Goal: Navigation & Orientation: Find specific page/section

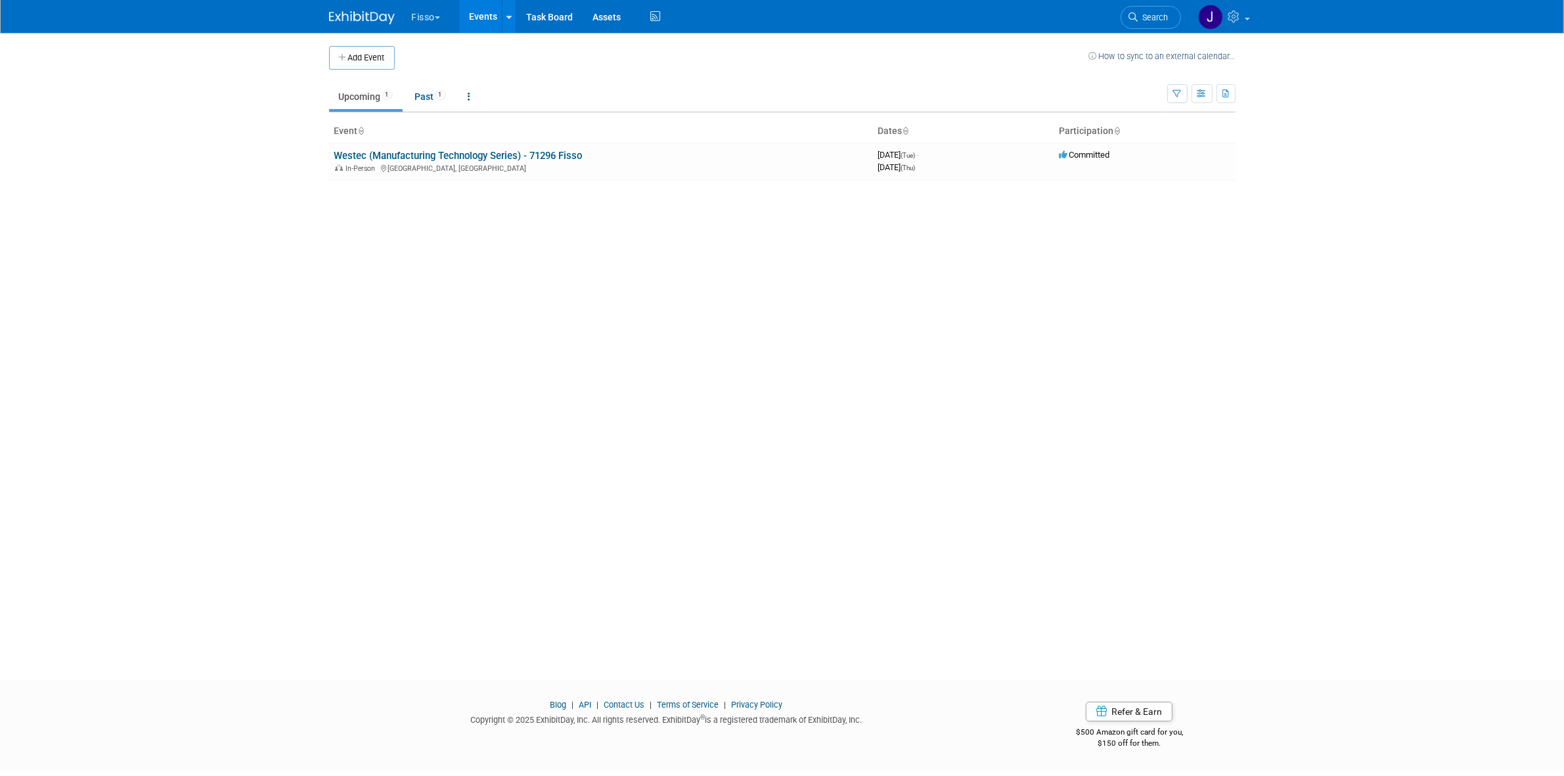
click at [425, 18] on button "Fisso" at bounding box center [433, 14] width 47 height 29
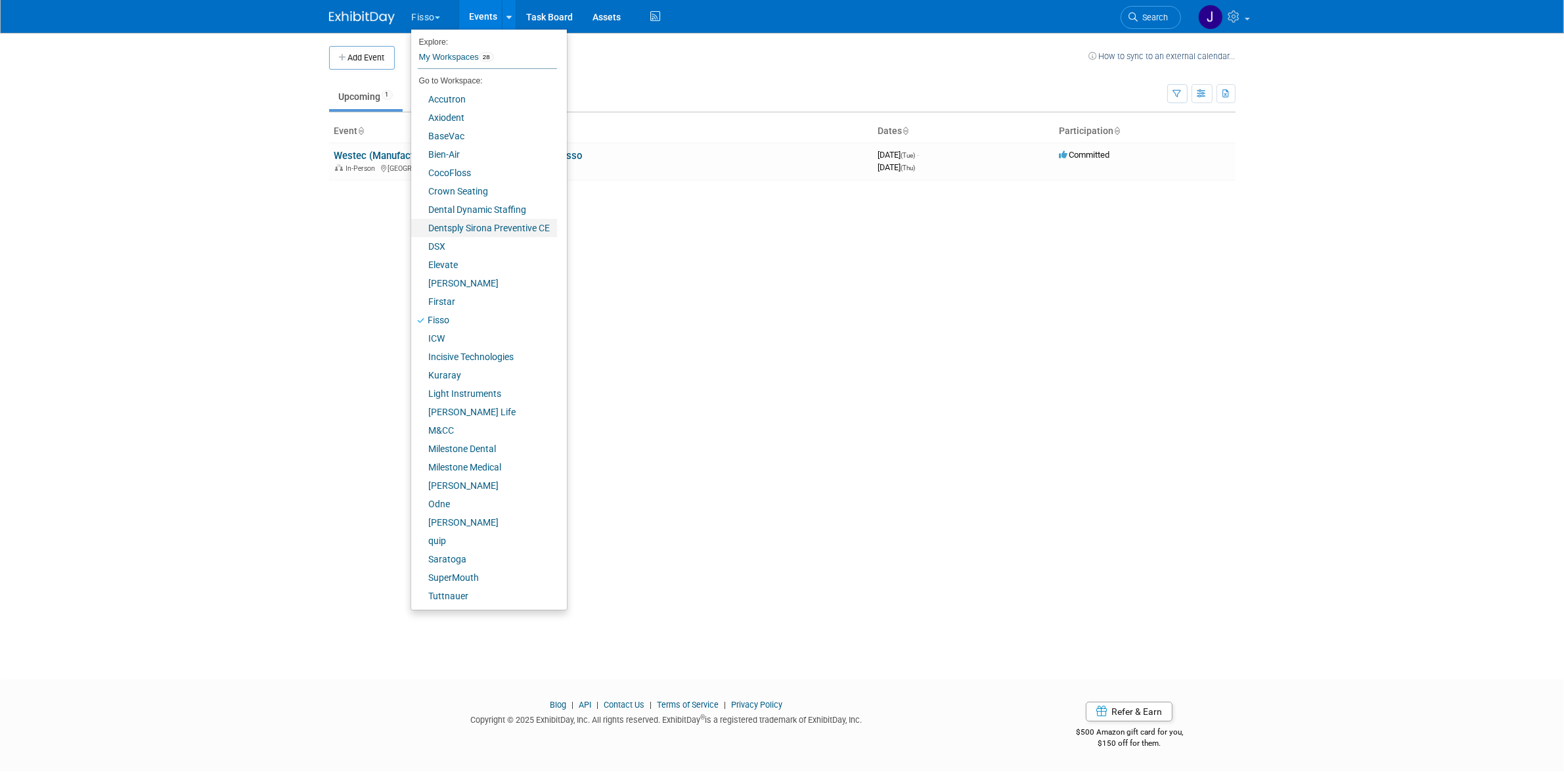
click at [523, 224] on link "Dentsply Sirona Preventive CE" at bounding box center [484, 228] width 146 height 18
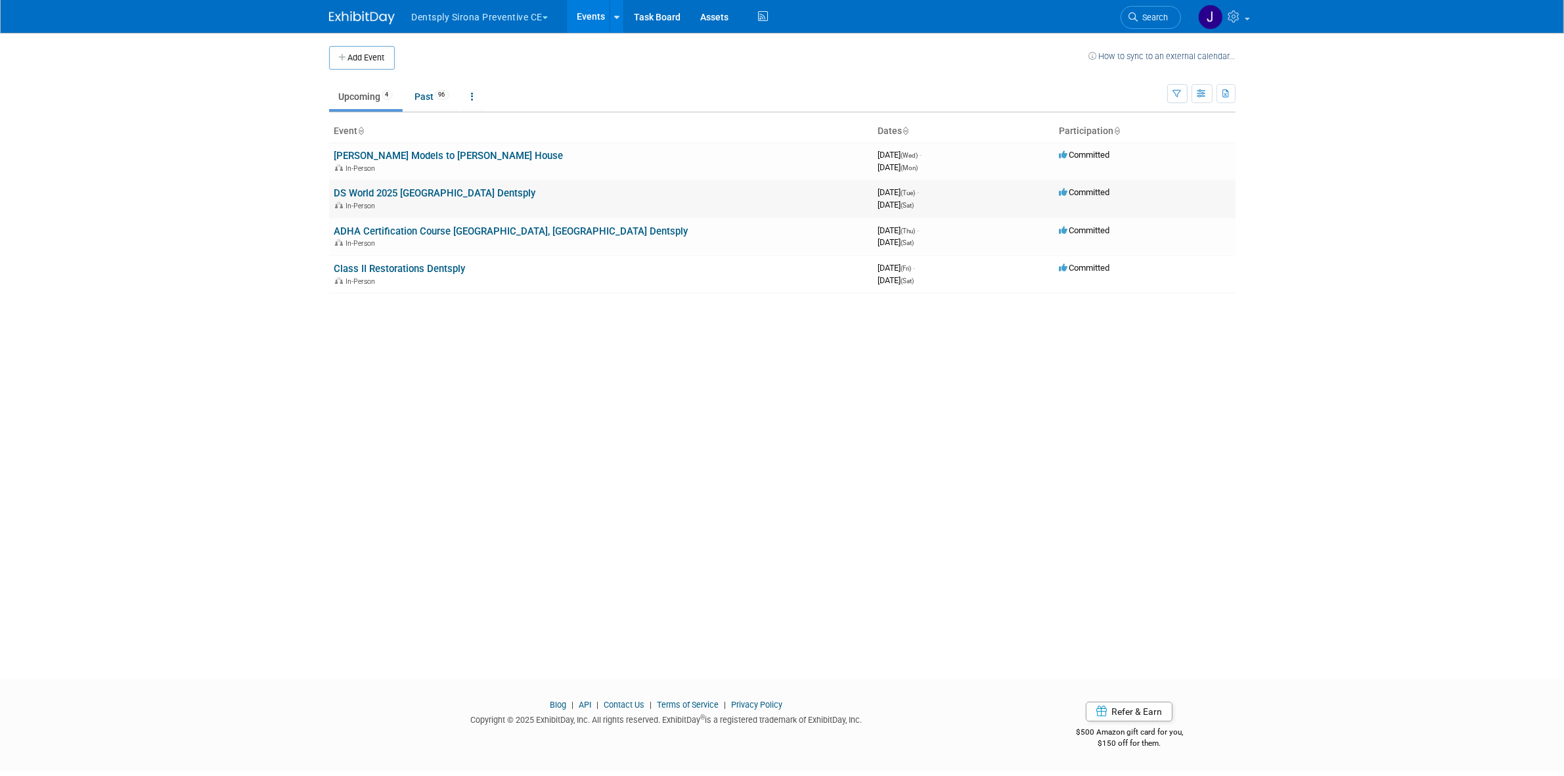
click at [426, 198] on link "DS World 2025 Las Vegas Dentsply" at bounding box center [435, 193] width 202 height 12
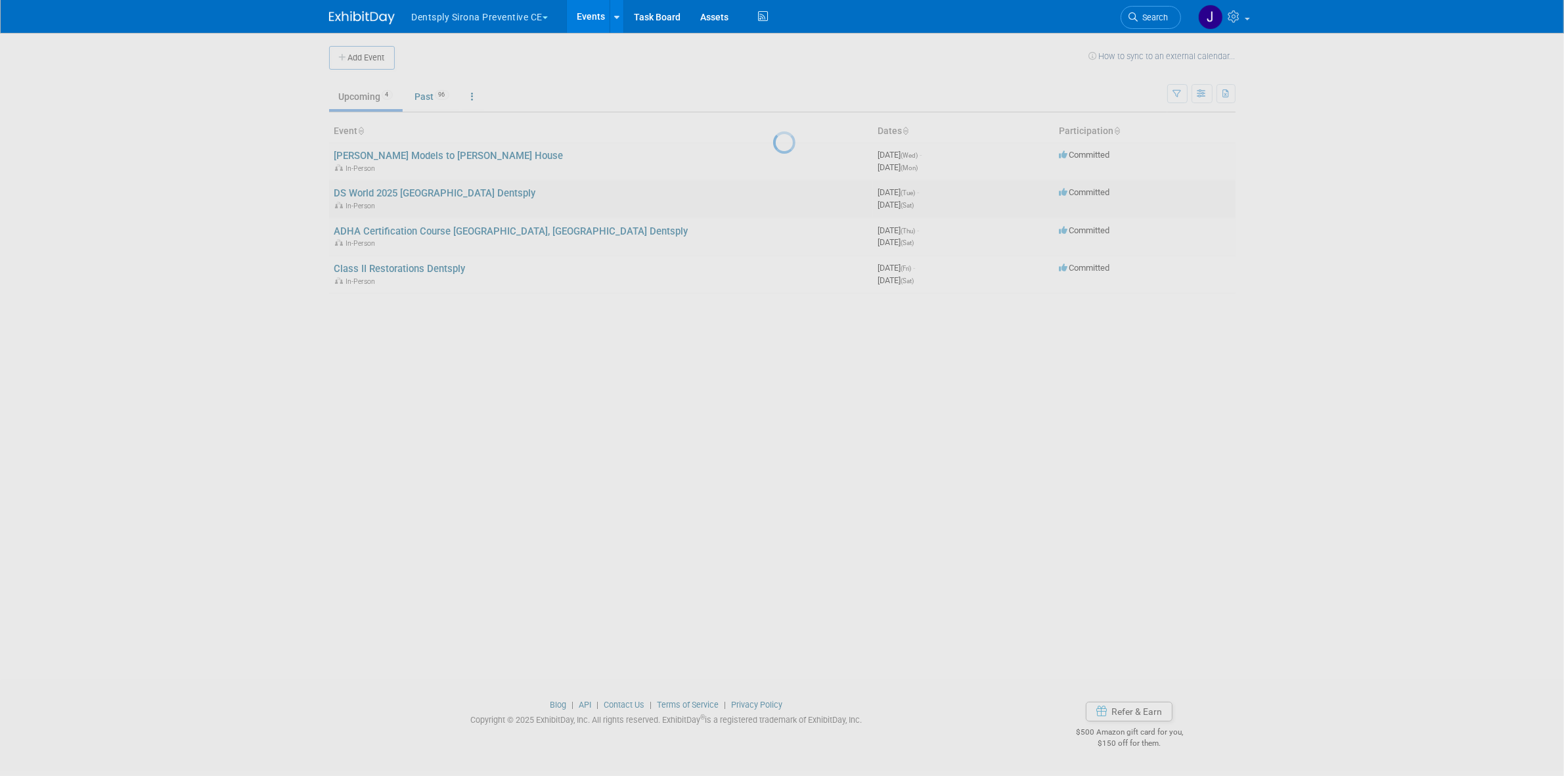
click at [773, 198] on div at bounding box center [782, 388] width 18 height 776
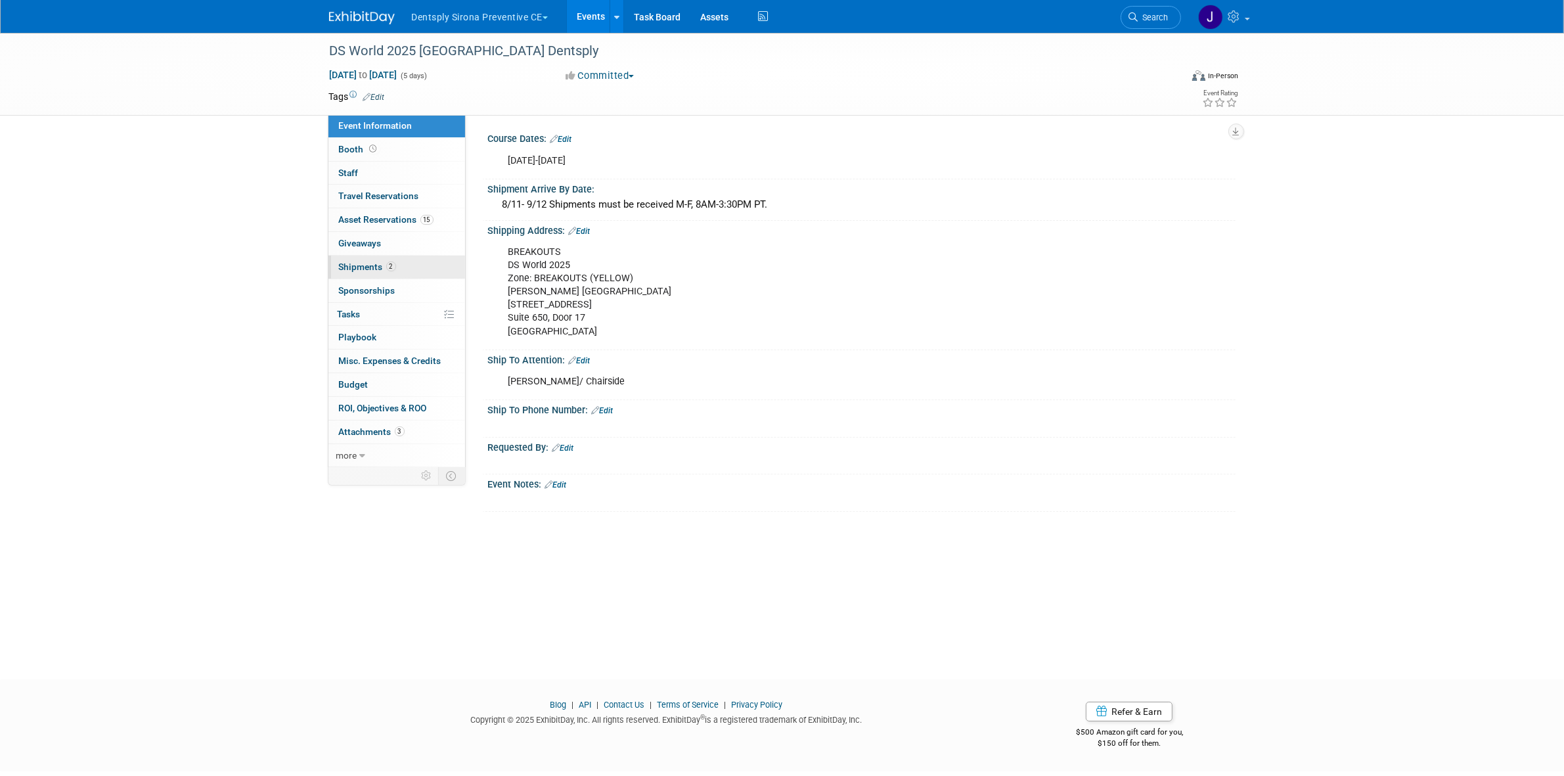
click at [391, 264] on span "2" at bounding box center [391, 266] width 10 height 10
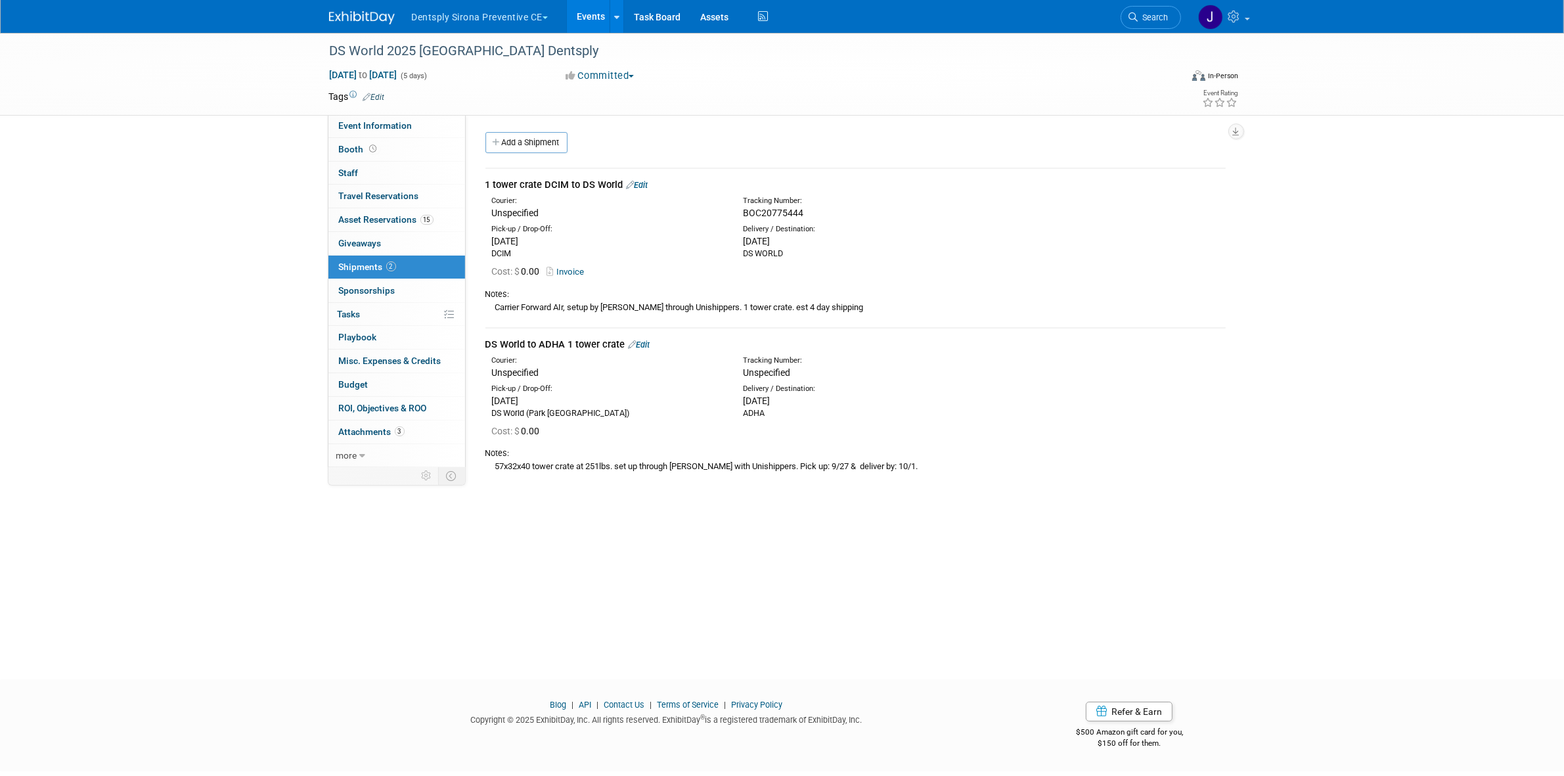
click at [660, 342] on div "DS World to ADHA 1 tower crate Edit" at bounding box center [855, 345] width 740 height 14
